Goal: Transaction & Acquisition: Obtain resource

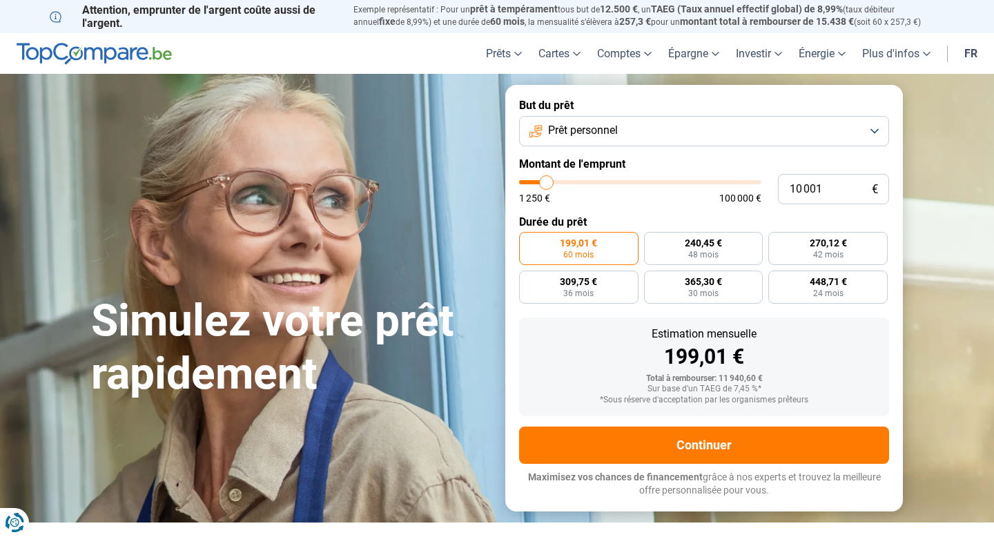
type input "10 750"
type input "10750"
type input "11 000"
type input "11000"
type input "11 250"
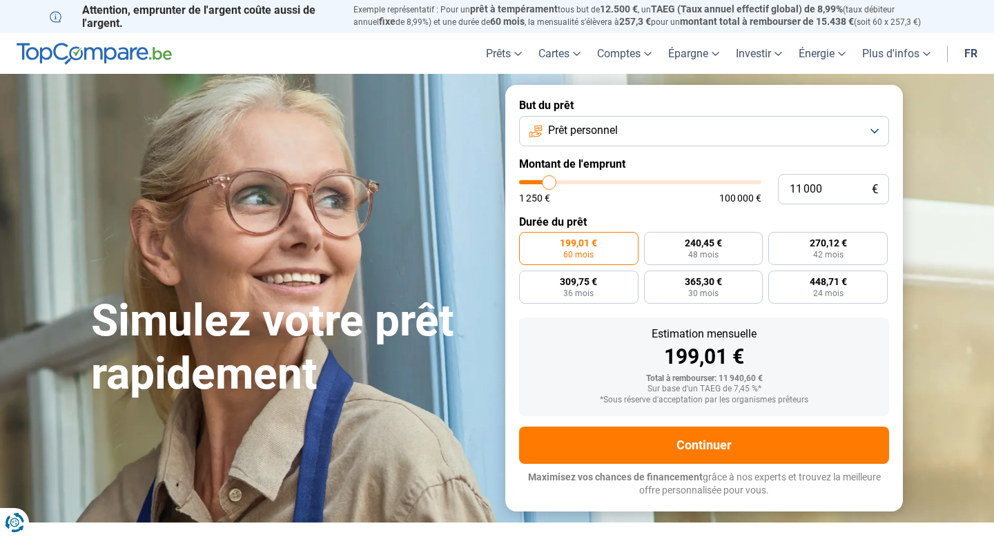
type input "11250"
type input "11 750"
type input "11750"
type input "12 000"
type input "12000"
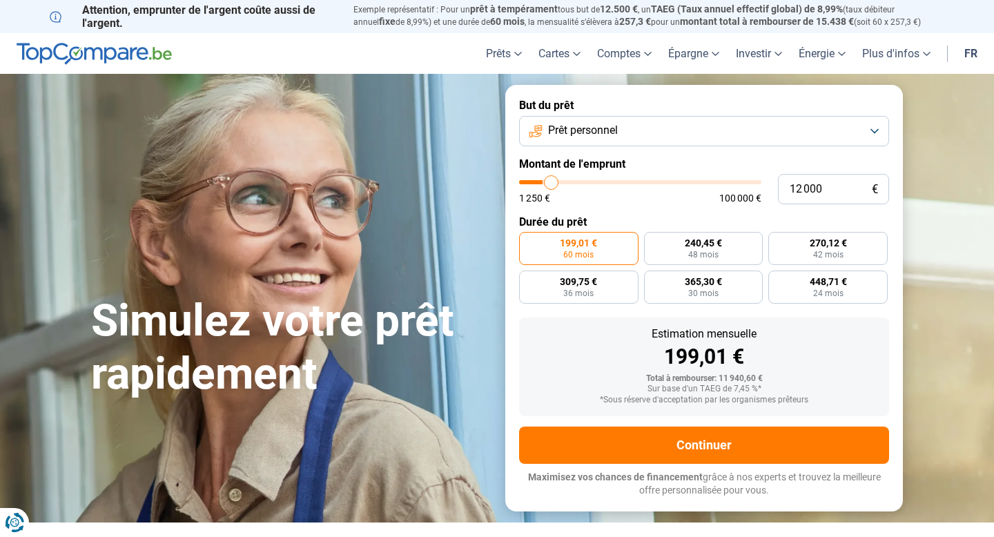
type input "12 250"
type input "12250"
type input "12 500"
type input "12500"
type input "12 750"
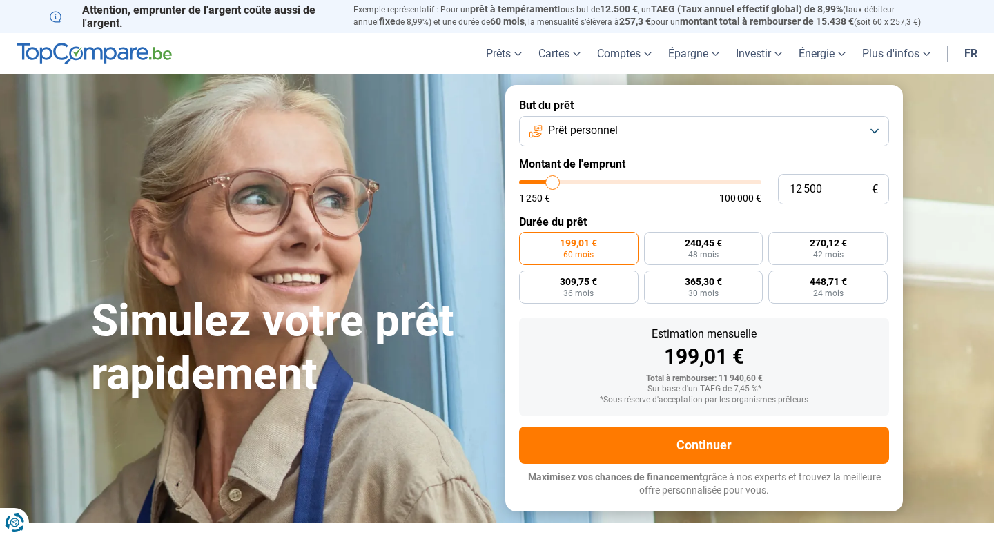
type input "12750"
type input "13 000"
type input "13000"
type input "13 250"
type input "13250"
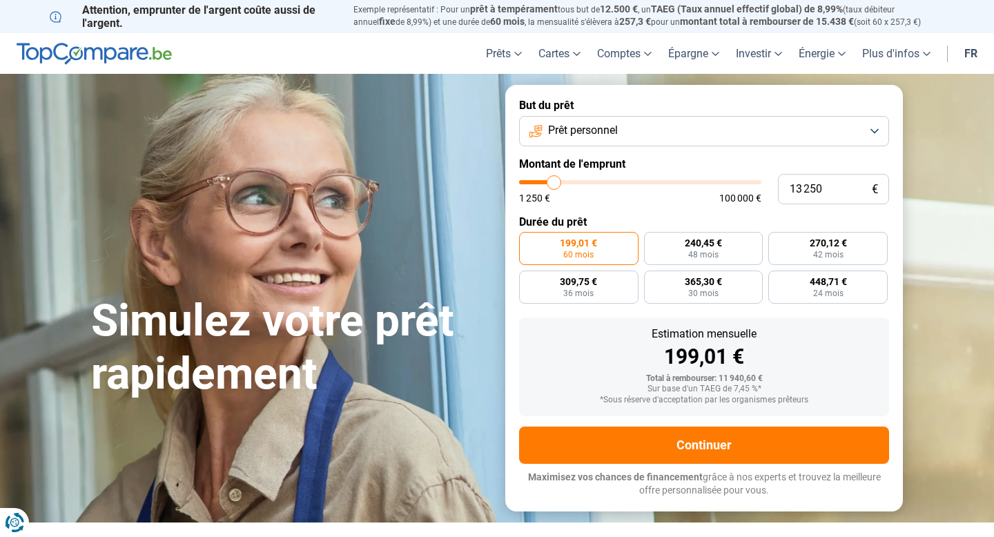
type input "13 500"
type input "13500"
type input "14 000"
type input "14000"
type input "14 250"
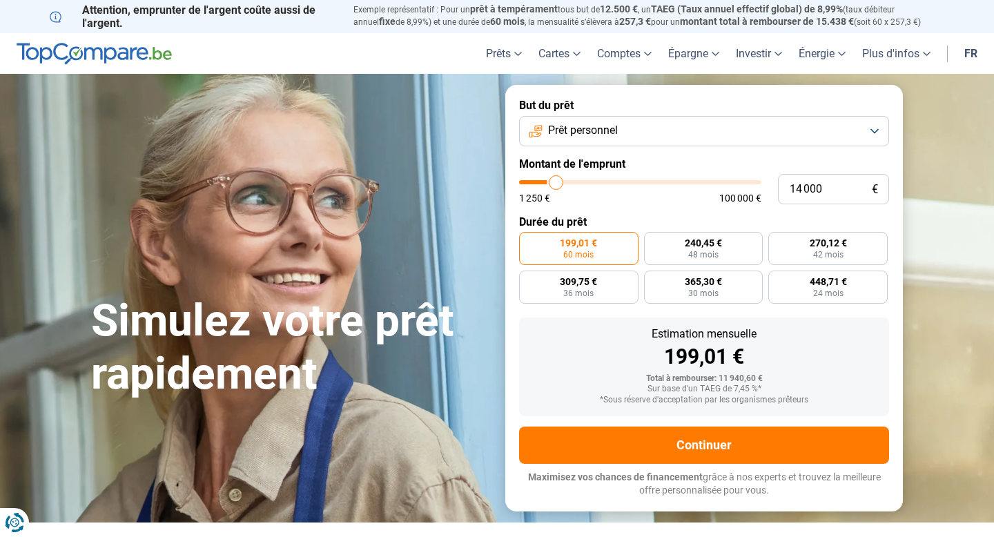
type input "14250"
type input "14 500"
type input "14500"
type input "14 250"
type input "14250"
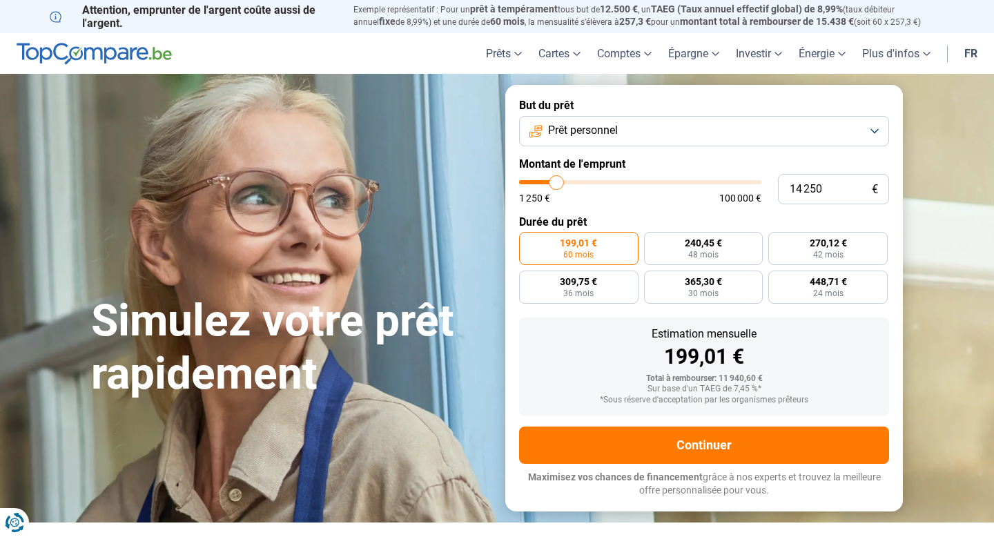
type input "14 000"
type input "14000"
type input "13 750"
type input "13750"
type input "13 250"
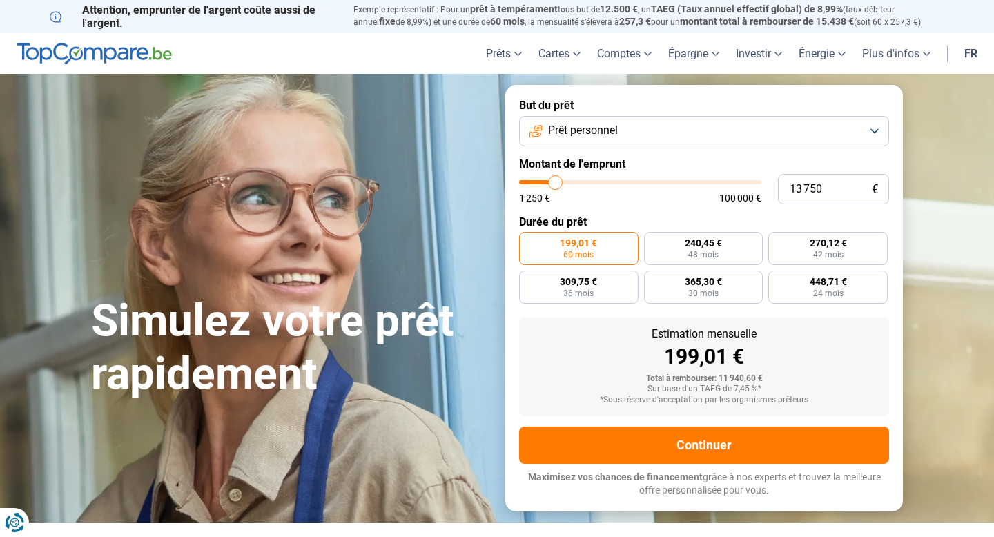
type input "13250"
type input "12 500"
type input "12500"
type input "11 500"
type input "11500"
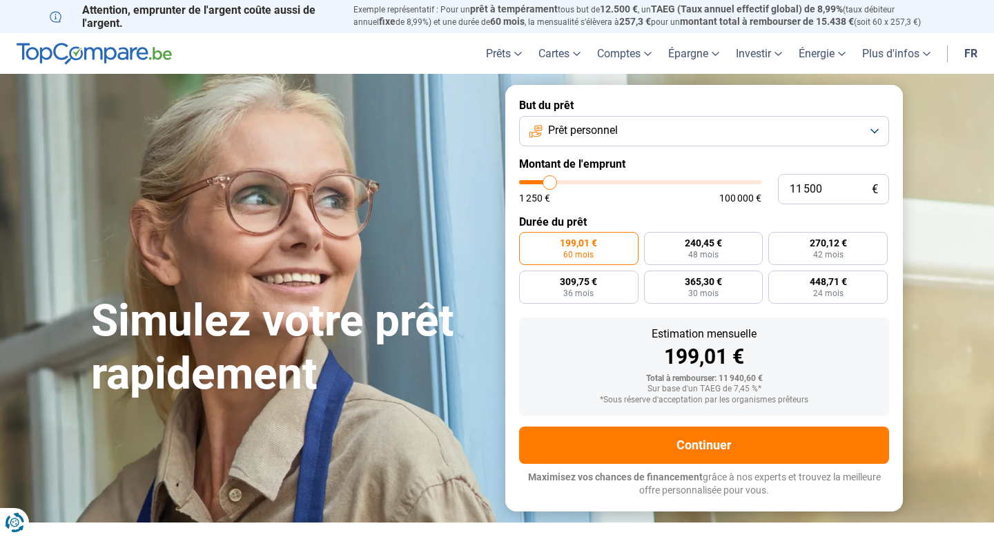
type input "10 500"
type input "10500"
type input "9 750"
type input "9750"
type input "9 000"
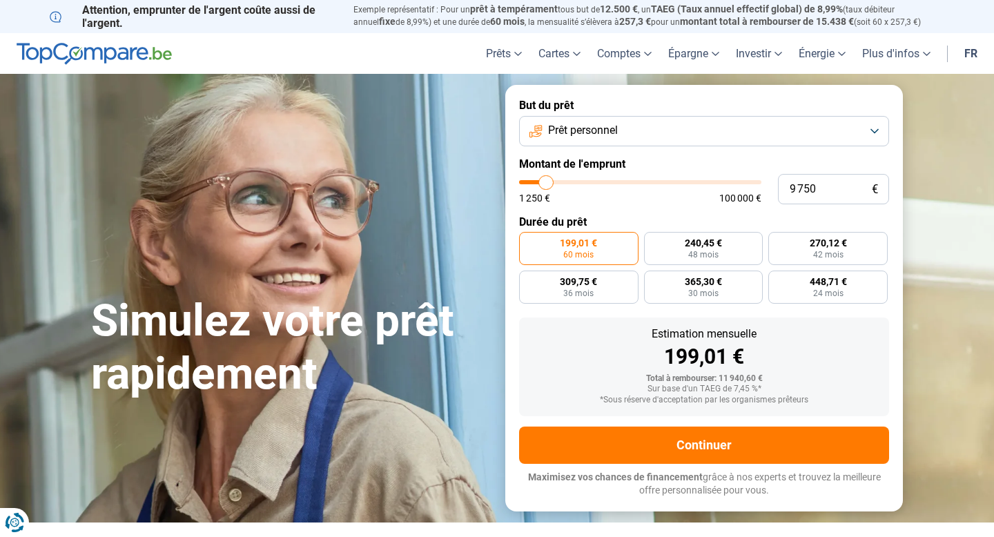
type input "9000"
type input "8 500"
type input "8500"
type input "8 250"
type input "8250"
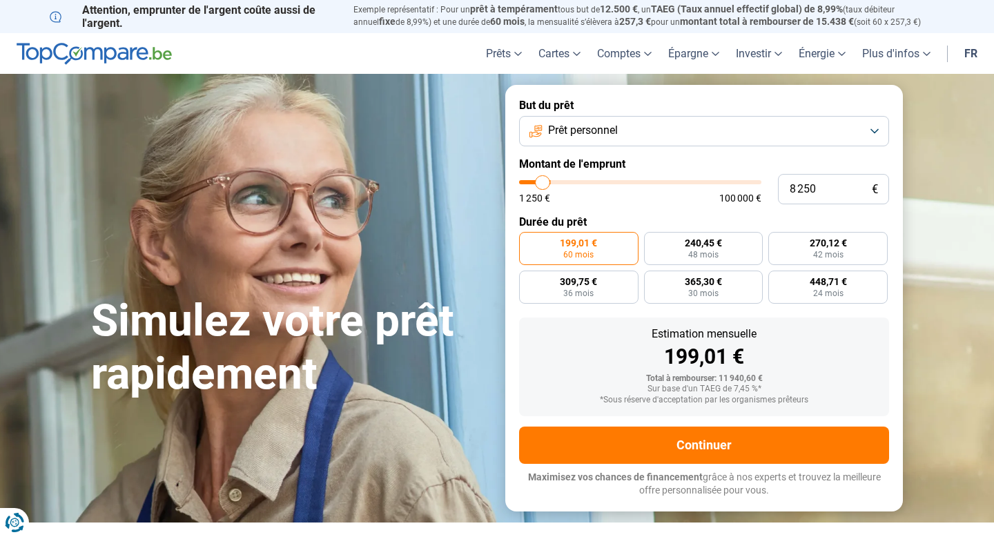
type input "8 000"
type input "8000"
type input "7 750"
type input "7750"
type input "7 500"
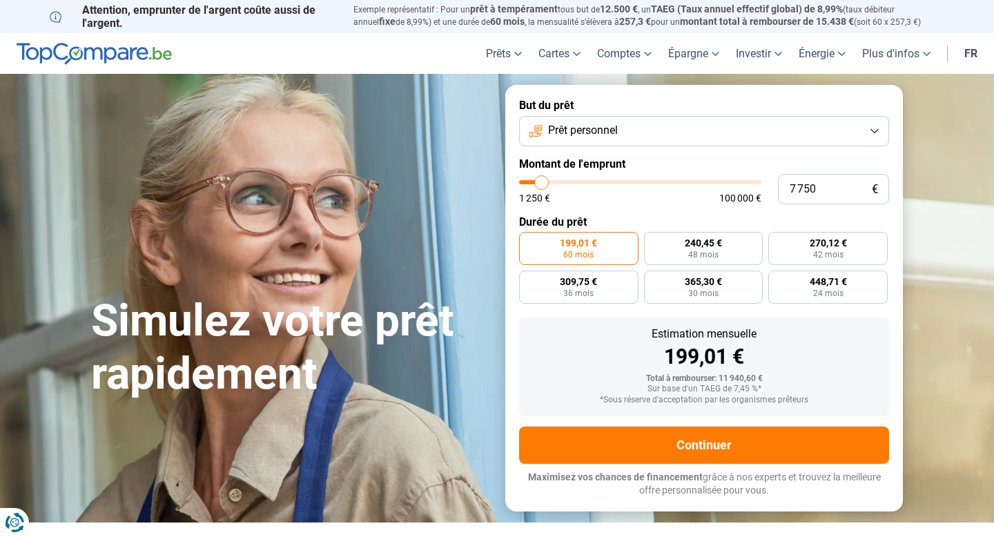
type input "7500"
type input "7 250"
type input "7250"
type input "6 750"
type input "6750"
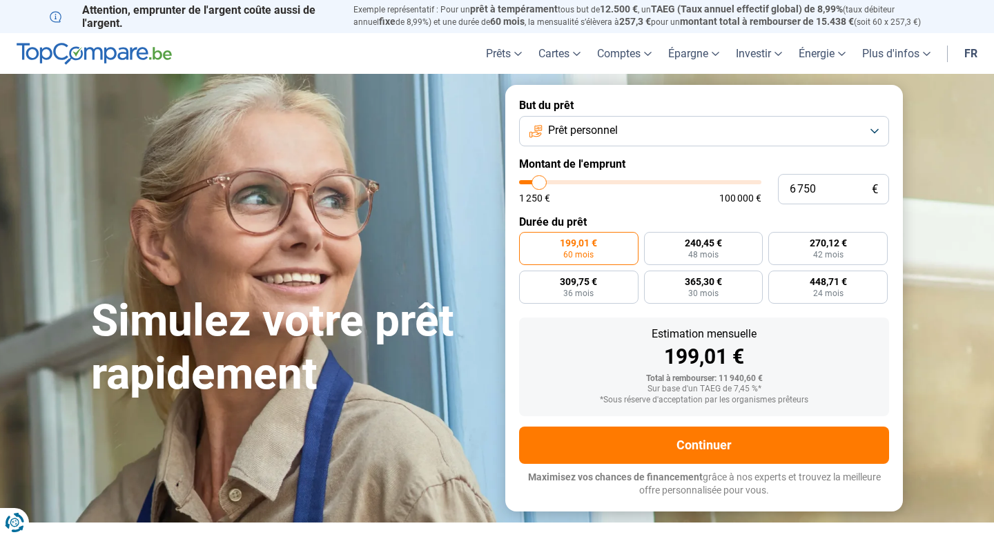
type input "6 500"
type input "6500"
type input "6 250"
type input "6250"
type input "6 000"
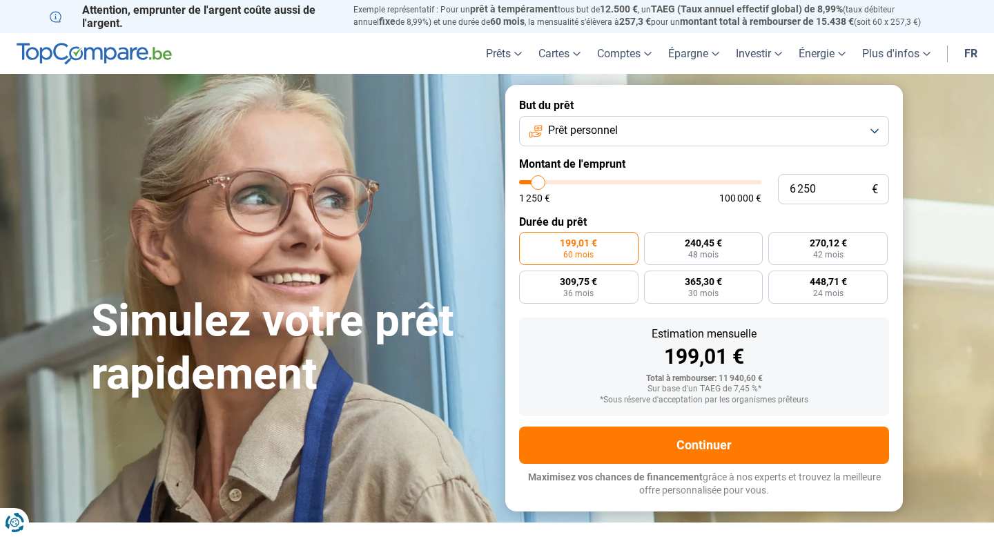
type input "6000"
type input "5 750"
type input "5750"
type input "5 500"
type input "5500"
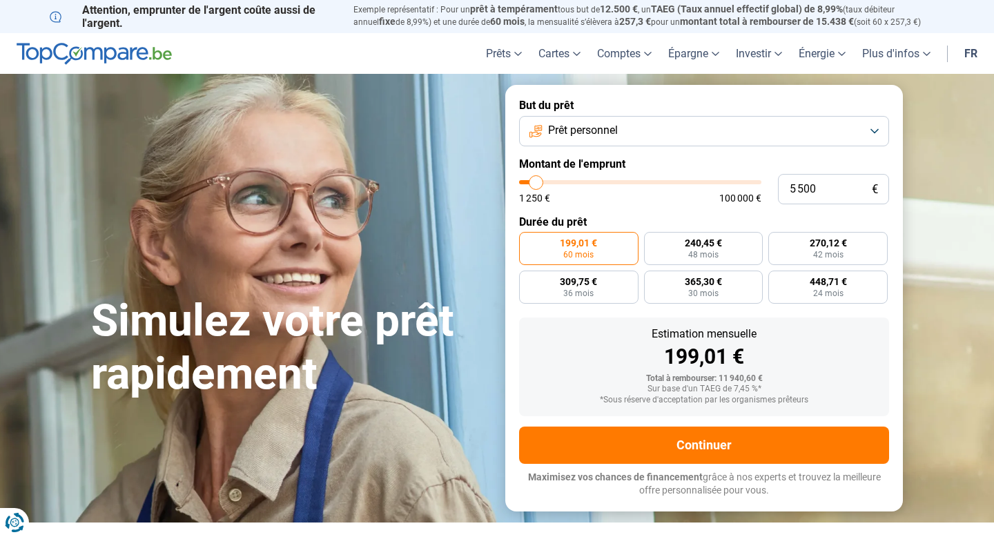
type input "5 250"
type input "5250"
type input "5 000"
type input "5000"
type input "4 750"
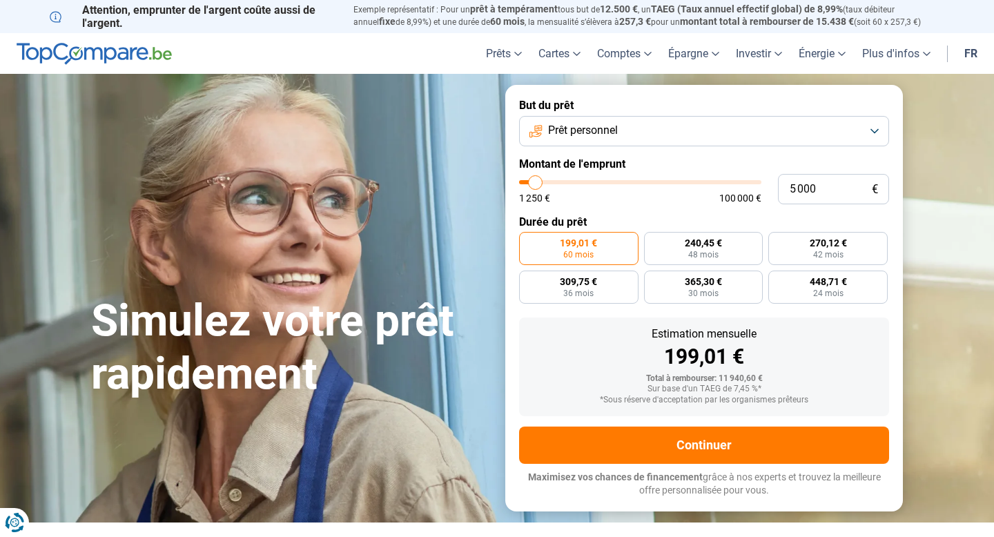
type input "4750"
type input "4 500"
type input "4500"
type input "4 250"
type input "4250"
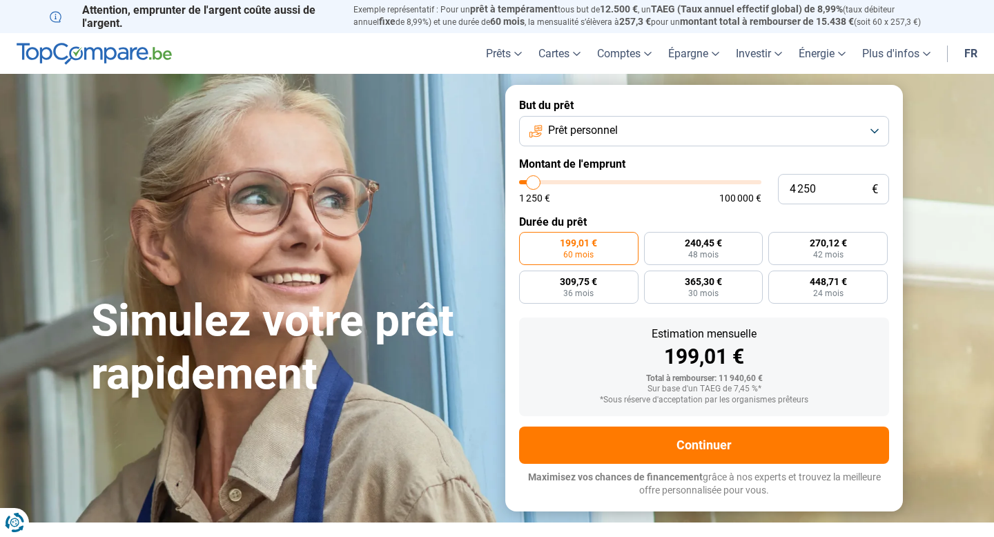
type input "4 000"
type input "4000"
type input "3 750"
type input "3750"
type input "3 500"
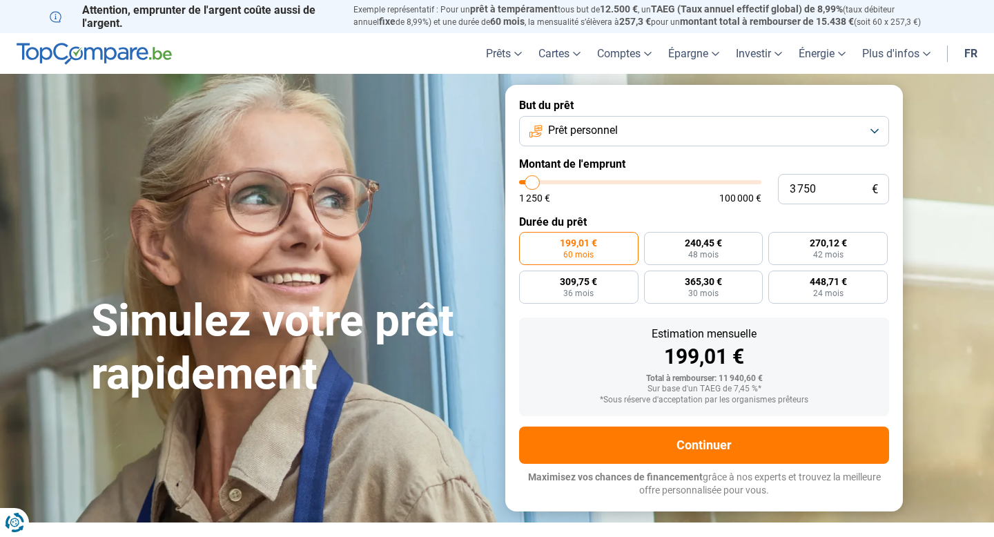
type input "3500"
type input "3 250"
type input "3250"
type input "3 000"
type input "3000"
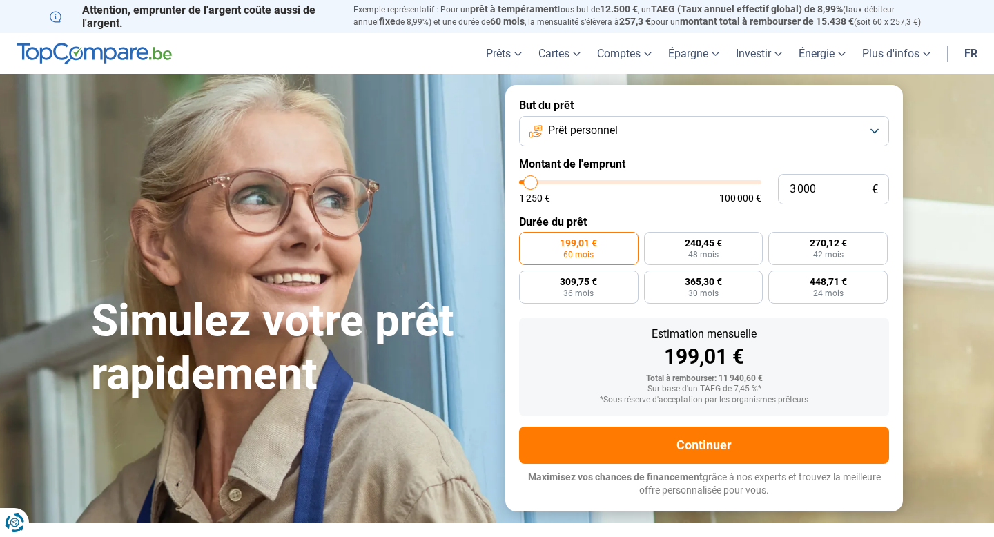
type input "2 750"
type input "2750"
type input "2 500"
type input "2500"
type input "2 750"
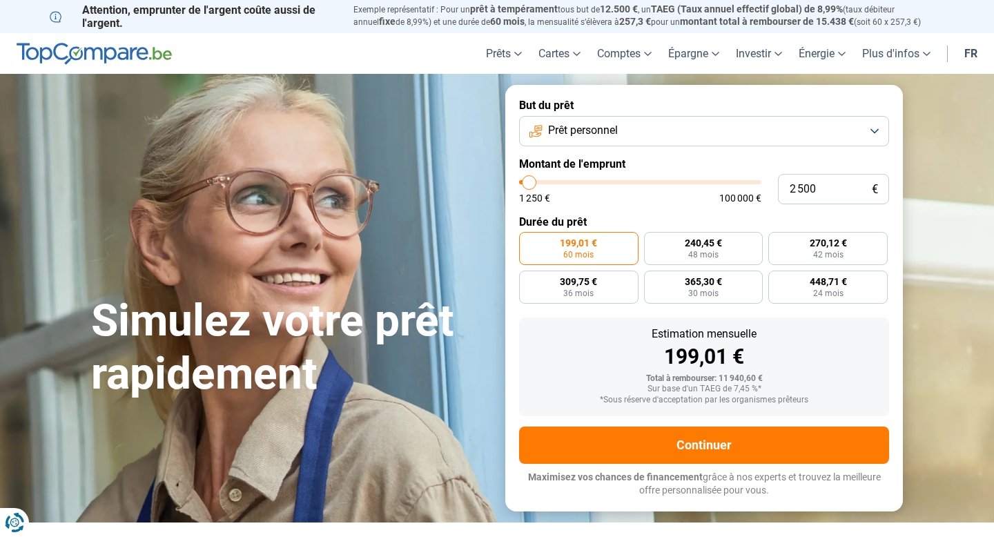
type input "2750"
type input "2 500"
type input "2500"
type input "2 250"
type input "2250"
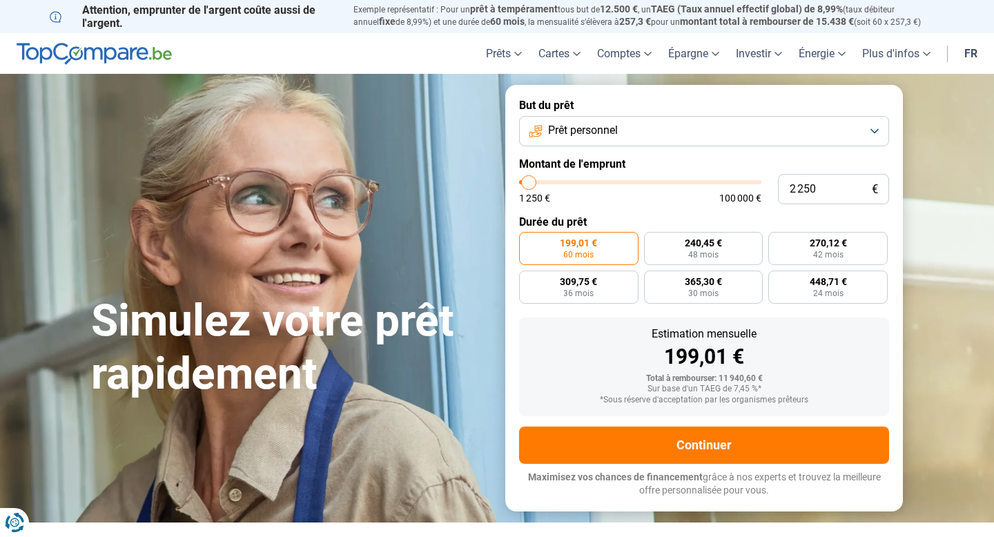
type input "2 000"
type input "2000"
type input "1 750"
type input "1750"
type input "1 500"
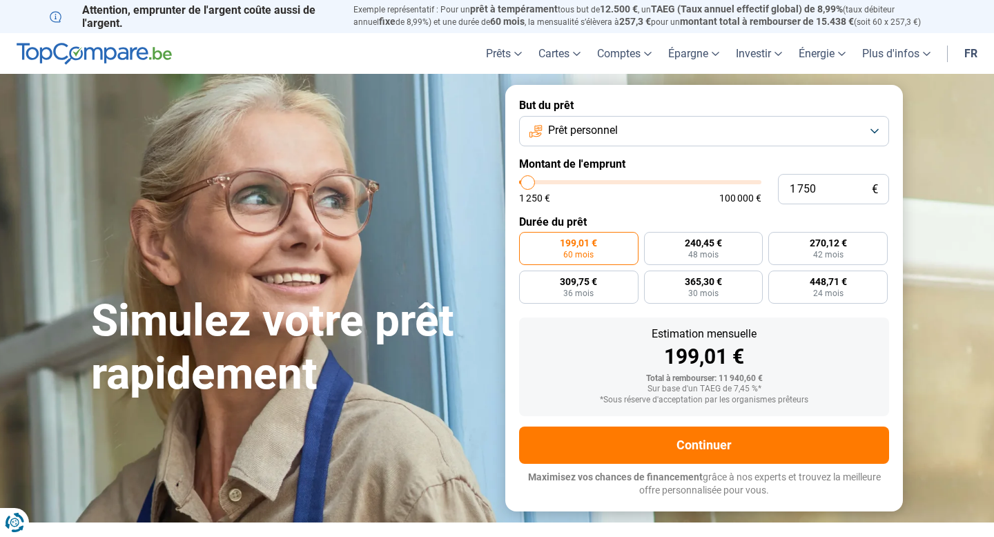
type input "1500"
type input "1 750"
type input "1750"
type input "2 000"
type input "2000"
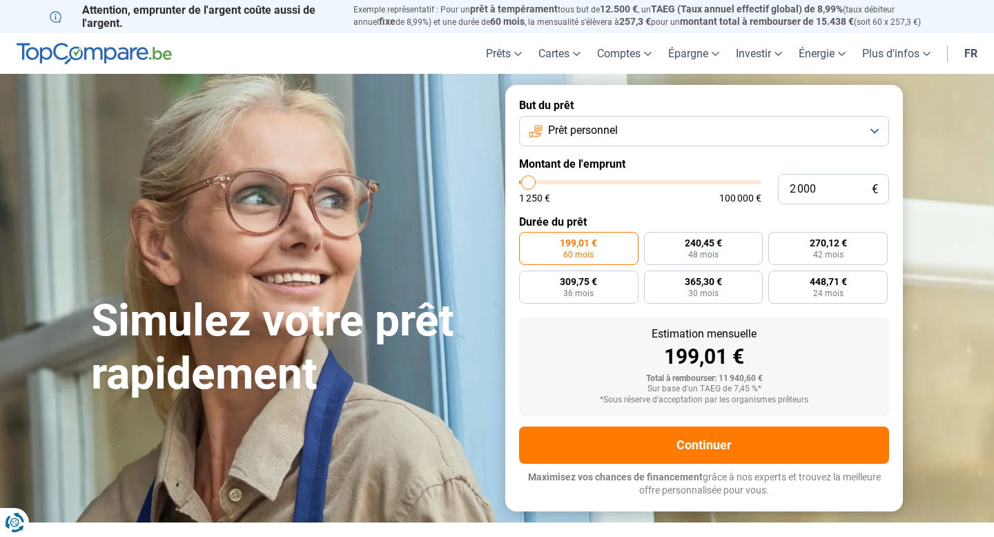
type input "2 250"
type input "2250"
type input "2 500"
type input "2500"
type input "2 750"
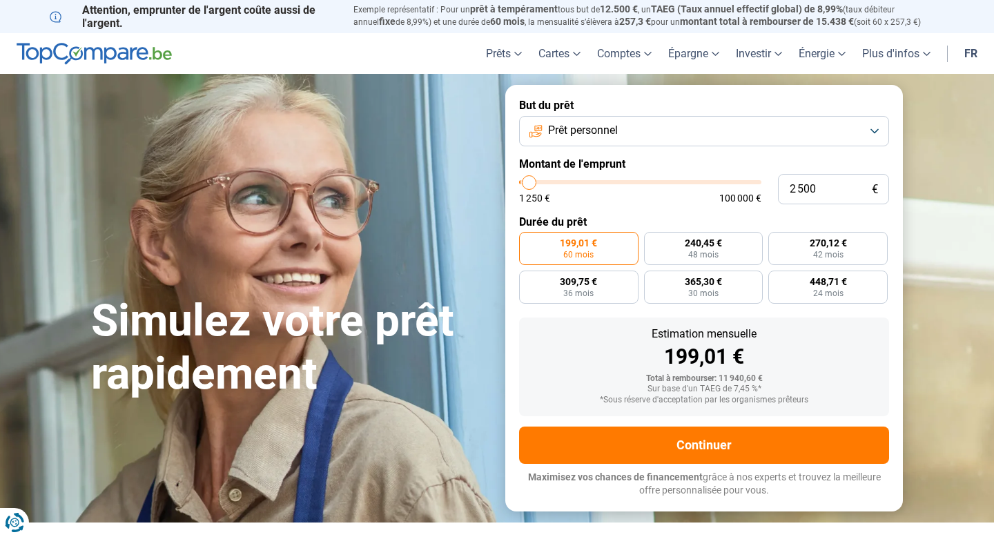
type input "2750"
type input "3 000"
drag, startPoint x: 548, startPoint y: 183, endPoint x: 531, endPoint y: 184, distance: 17.3
type input "3000"
click at [531, 184] on input "range" at bounding box center [640, 182] width 242 height 4
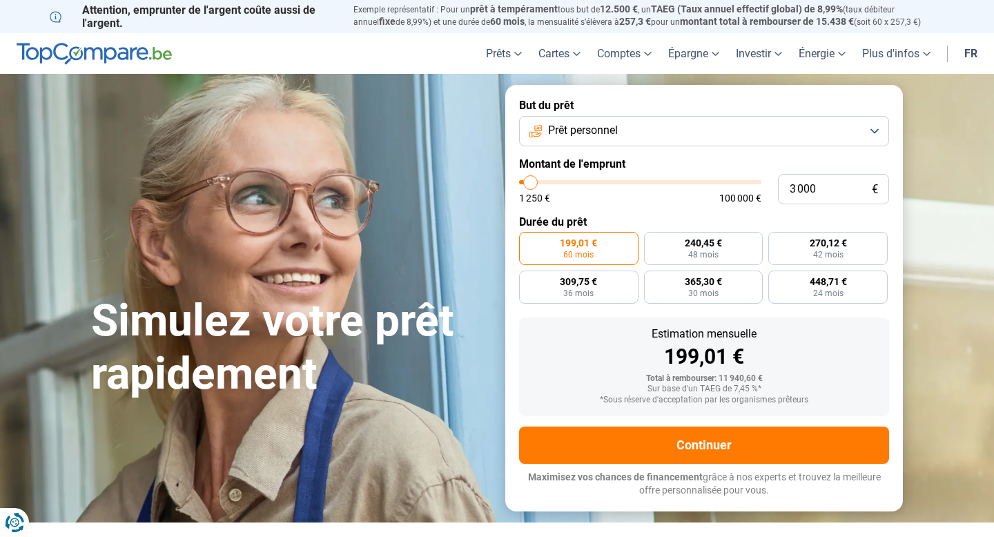
radio input "true"
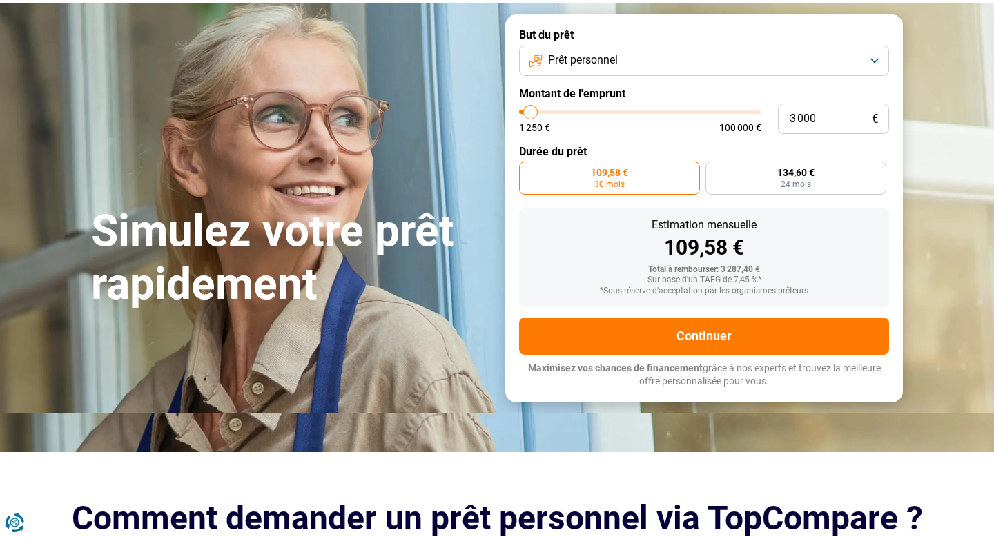
scroll to position [45, 0]
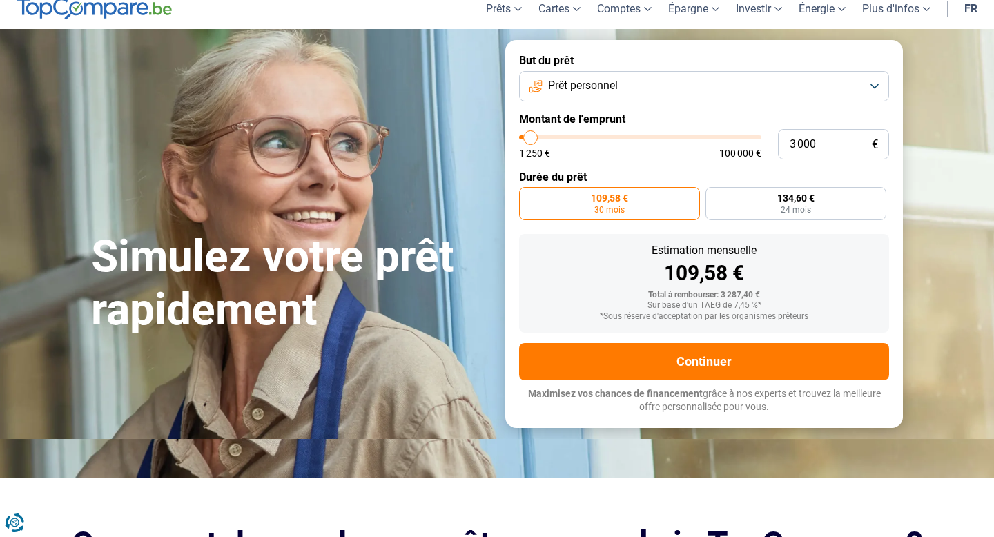
click at [871, 89] on button "Prêt personnel" at bounding box center [704, 86] width 370 height 30
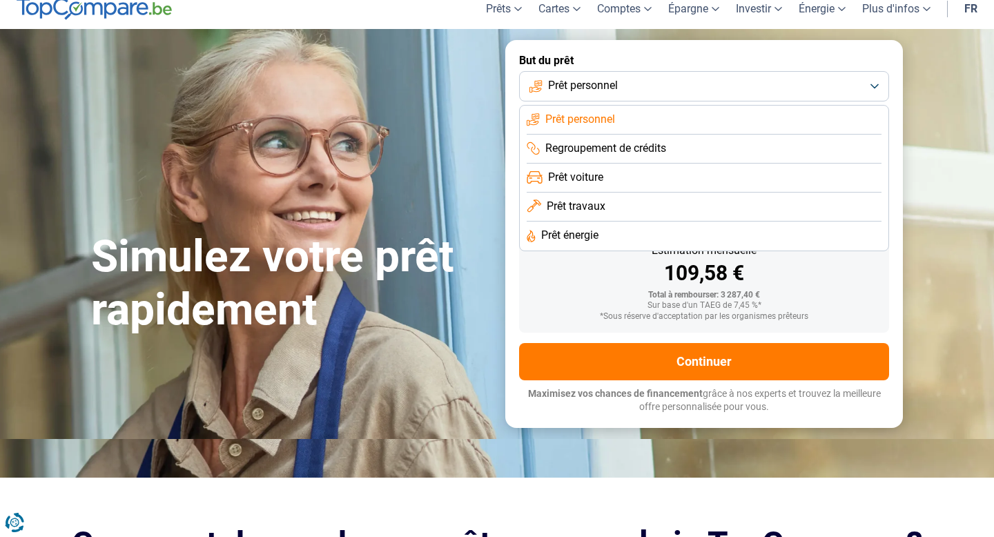
click at [701, 212] on li "Prêt travaux" at bounding box center [704, 207] width 355 height 29
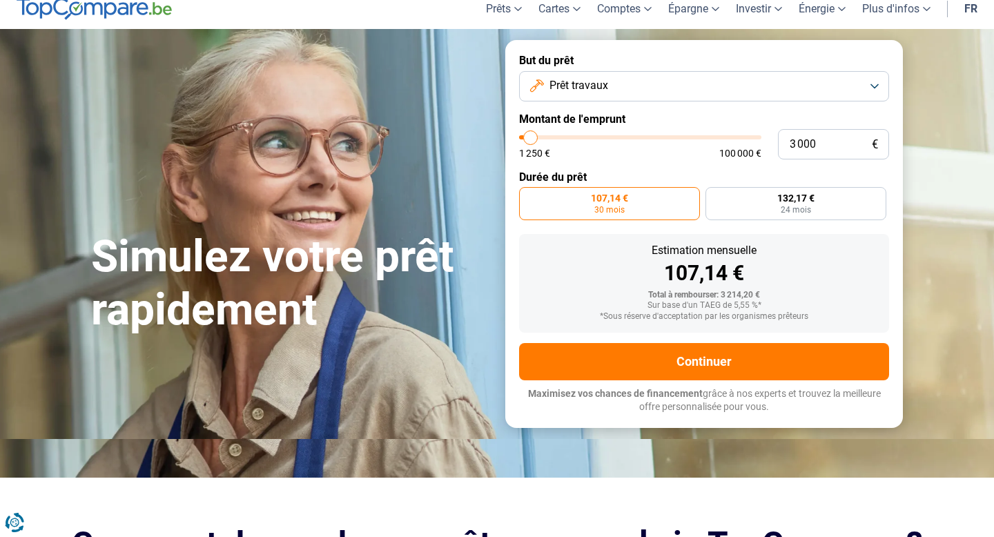
scroll to position [0, 0]
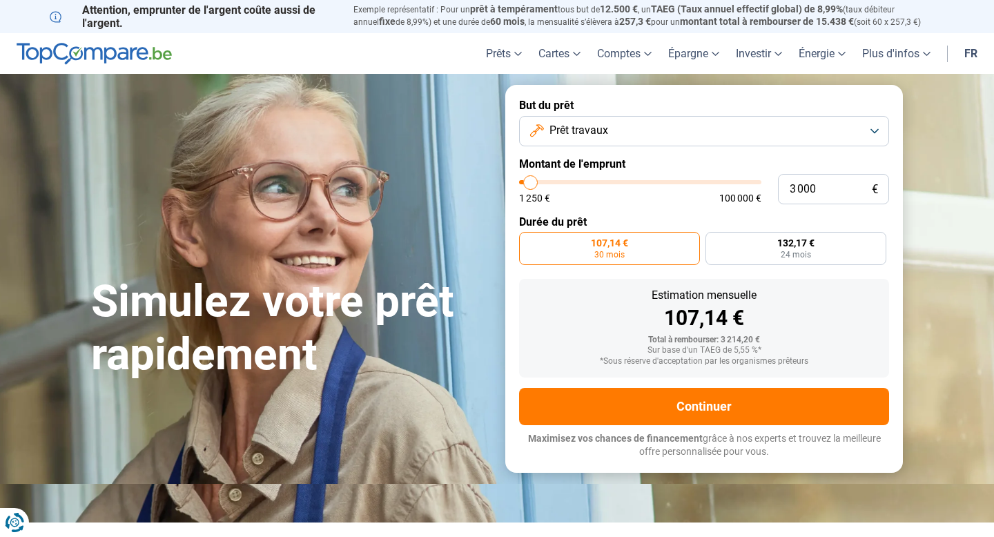
click at [834, 134] on button "Prêt travaux" at bounding box center [704, 131] width 370 height 30
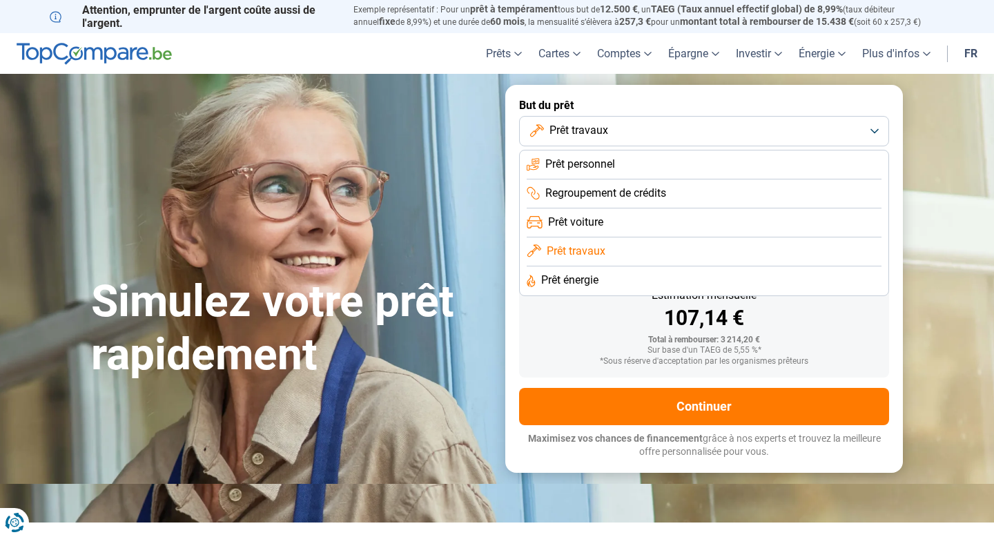
click at [704, 167] on li "Prêt personnel" at bounding box center [704, 164] width 355 height 29
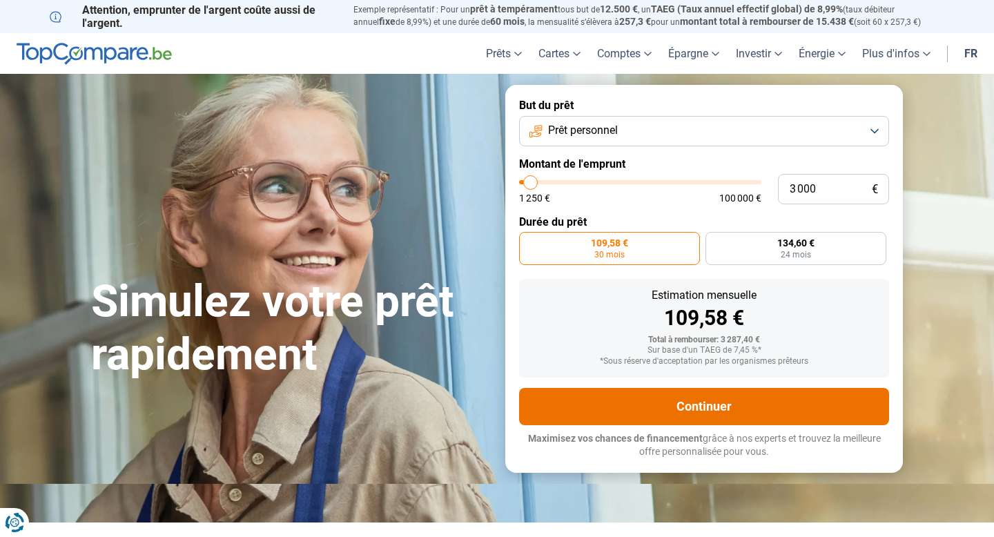
click at [703, 406] on button "Continuer" at bounding box center [704, 406] width 370 height 37
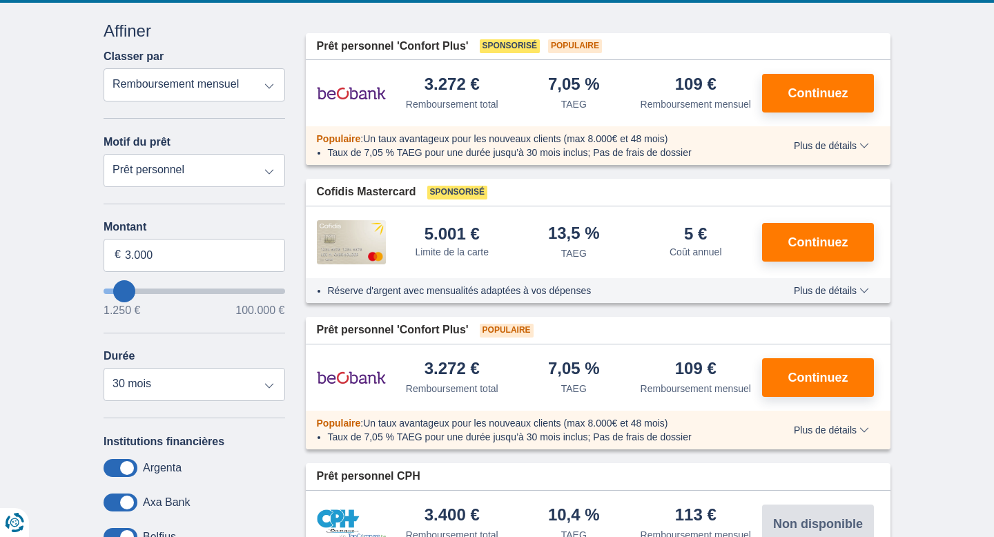
scroll to position [155, 0]
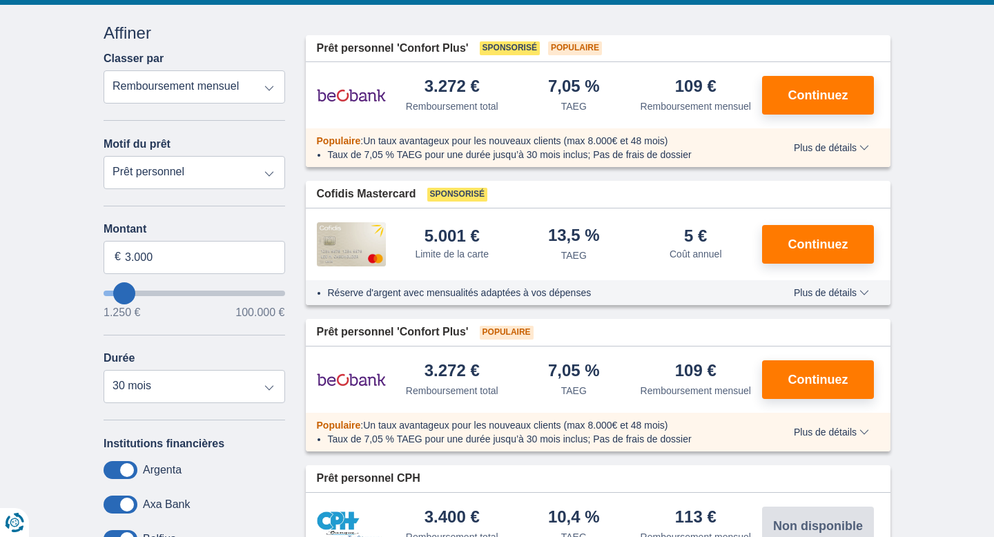
click at [864, 298] on span "Plus de détails" at bounding box center [831, 293] width 75 height 10
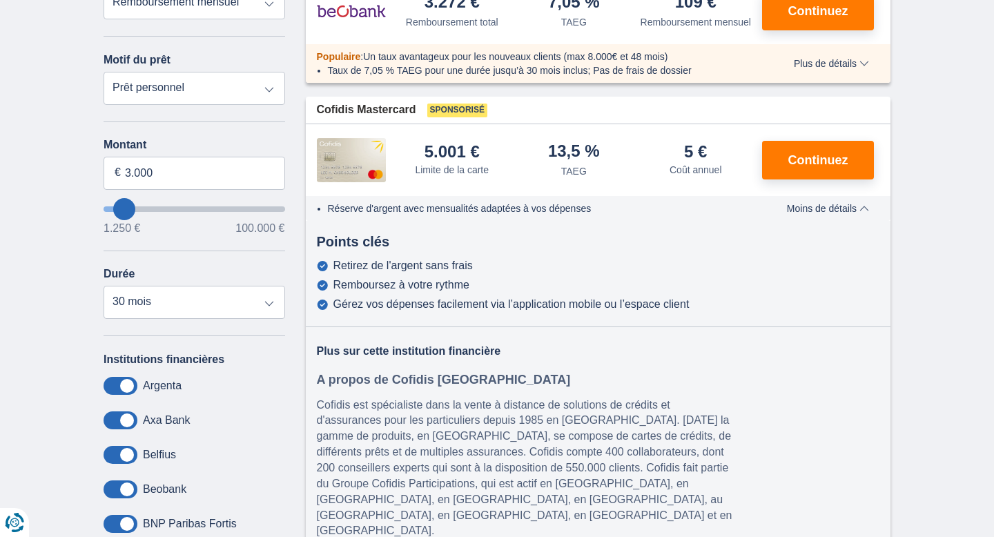
scroll to position [211, 0]
